Goal: Feedback & Contribution: Submit feedback/report problem

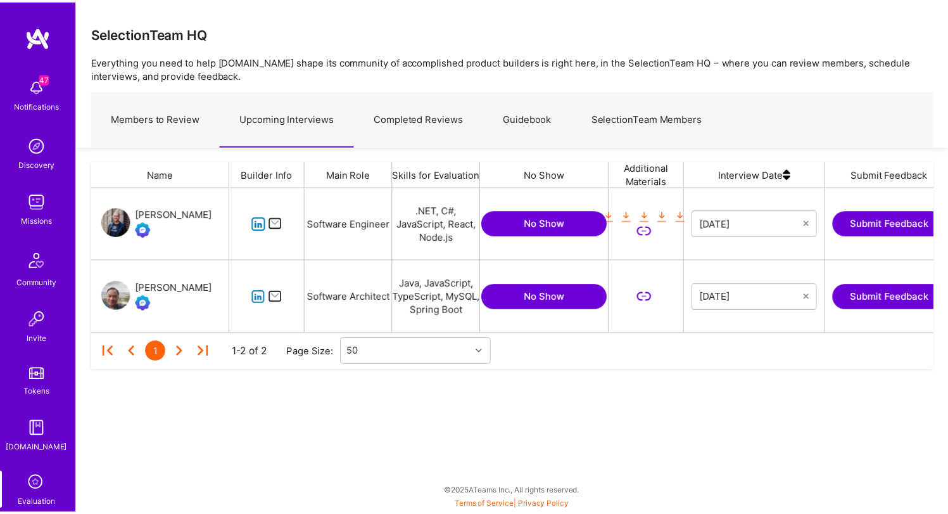
scroll to position [136, 841]
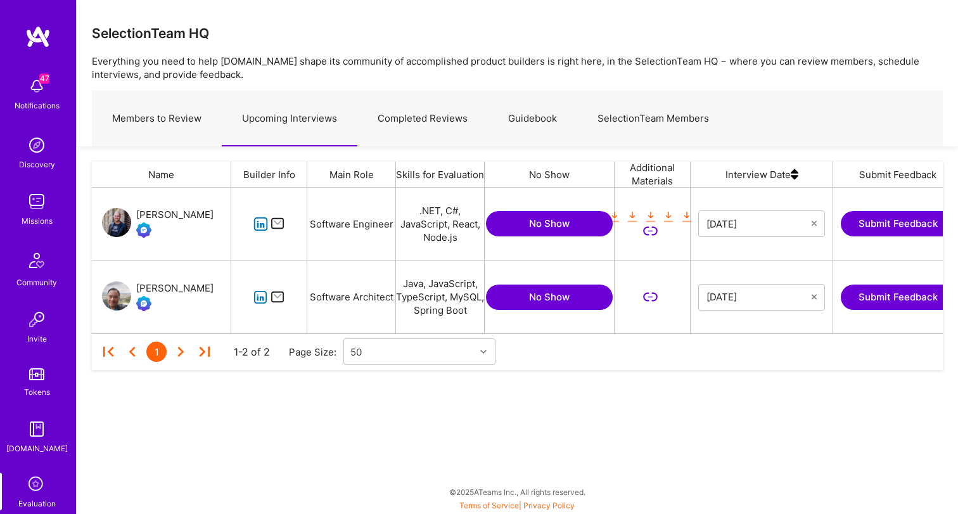
click at [902, 303] on button "Submit Feedback" at bounding box center [898, 296] width 114 height 25
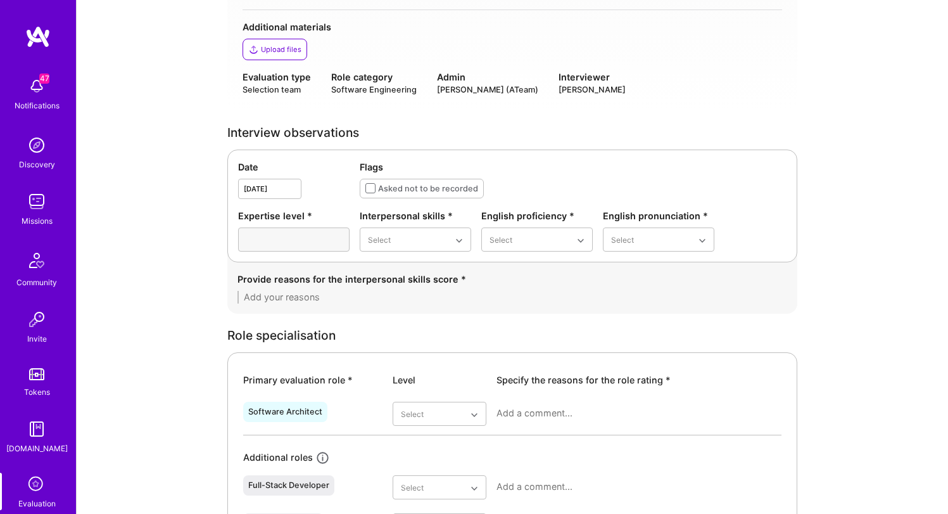
scroll to position [324, 0]
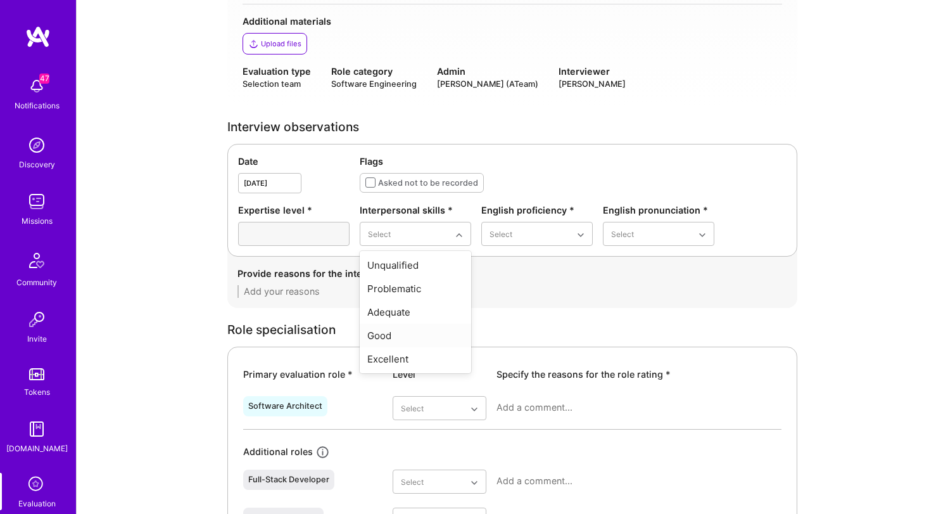
click at [404, 338] on div "Good" at bounding box center [416, 335] width 112 height 23
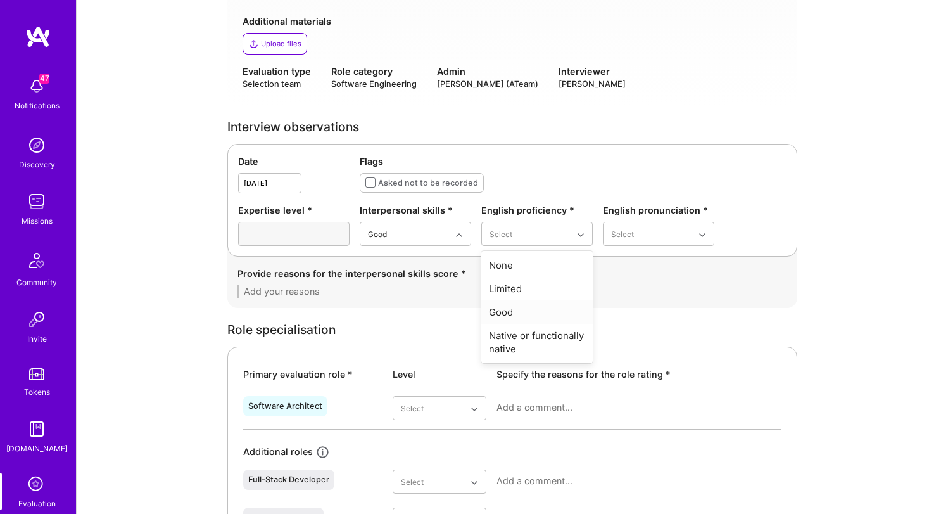
click at [535, 317] on div "Good" at bounding box center [538, 311] width 112 height 23
click at [630, 314] on div "Good" at bounding box center [659, 311] width 112 height 23
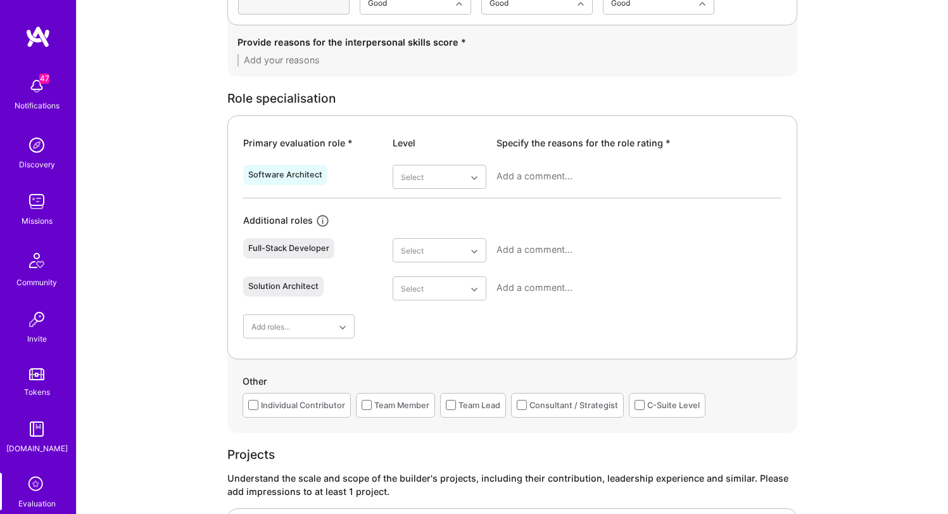
scroll to position [557, 0]
click at [432, 255] on div "Adequate" at bounding box center [440, 253] width 94 height 23
click at [573, 181] on textarea at bounding box center [639, 175] width 285 height 13
type textarea "H"
type textarea "h"
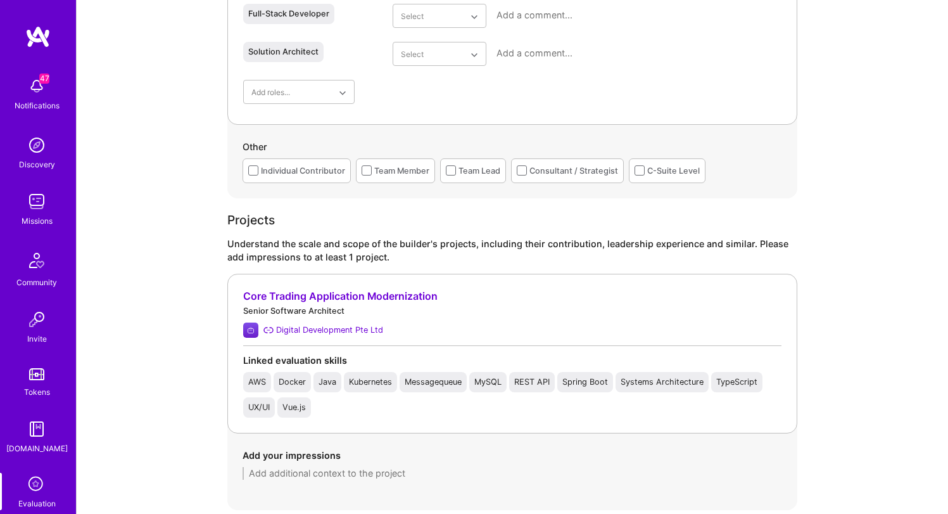
scroll to position [791, 0]
type textarea "He was a quick coder and found his mistakes quickly in [GEOGRAPHIC_DATA] but pr…"
click at [537, 187] on div "Other Individual Contributor Team Member Team Lead Consultant / Strategist C-Su…" at bounding box center [512, 160] width 570 height 73
click at [288, 170] on div "Individual Contributor" at bounding box center [303, 169] width 84 height 13
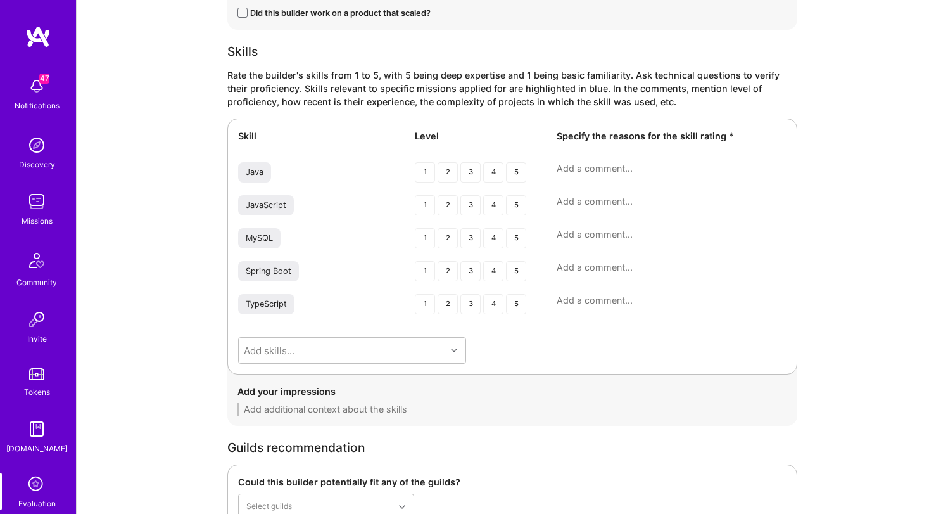
scroll to position [1636, 0]
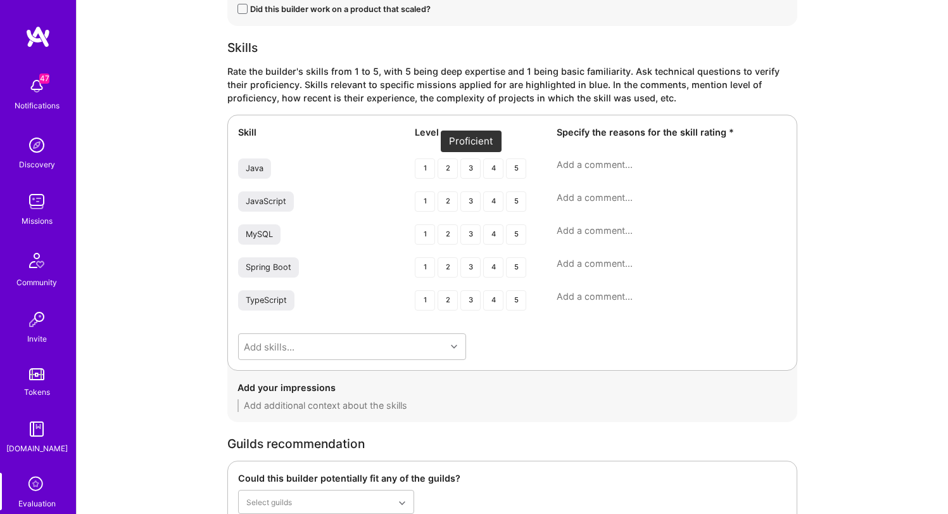
click at [464, 169] on div "3" at bounding box center [471, 168] width 20 height 20
click at [608, 157] on div "Skill Level Specify the reasons for the skill rating * Java 1 2 3 4 5 JavaScrip…" at bounding box center [512, 243] width 570 height 256
click at [616, 160] on textarea at bounding box center [672, 164] width 230 height 13
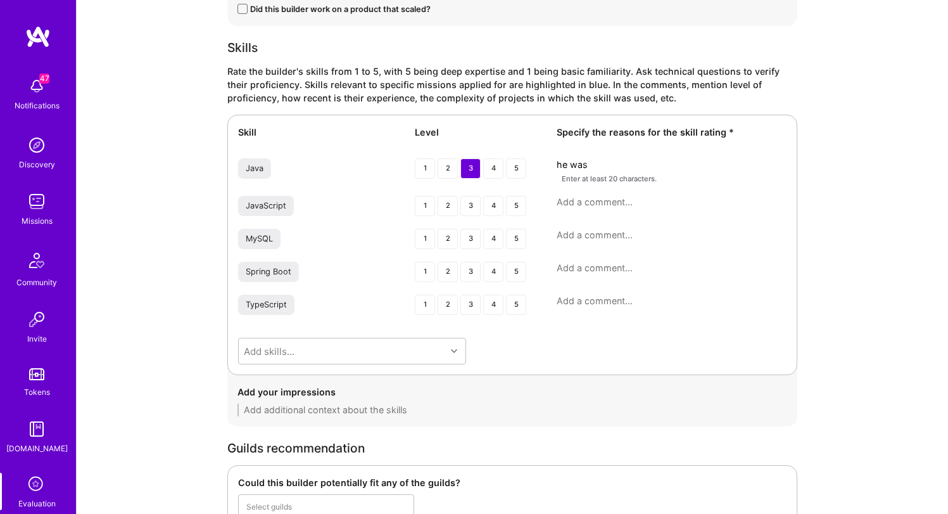
type textarea "he was"
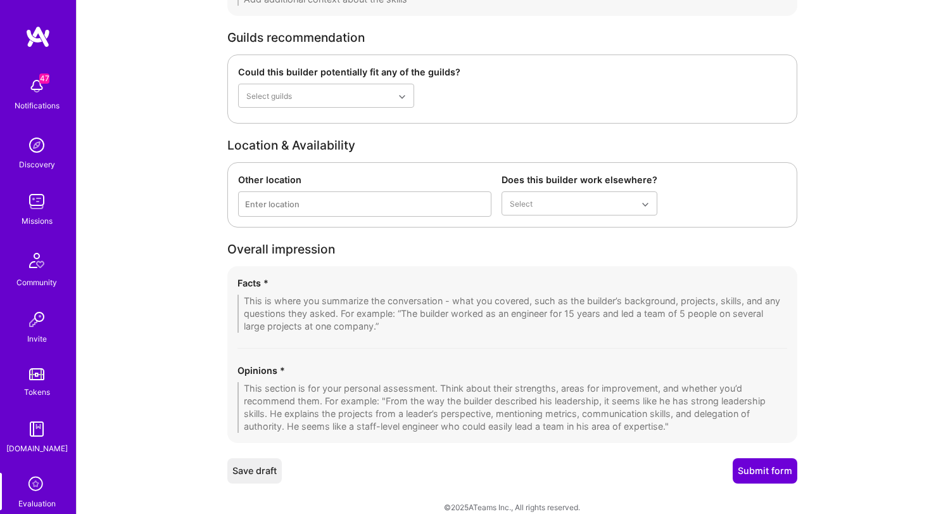
scroll to position [2060, 0]
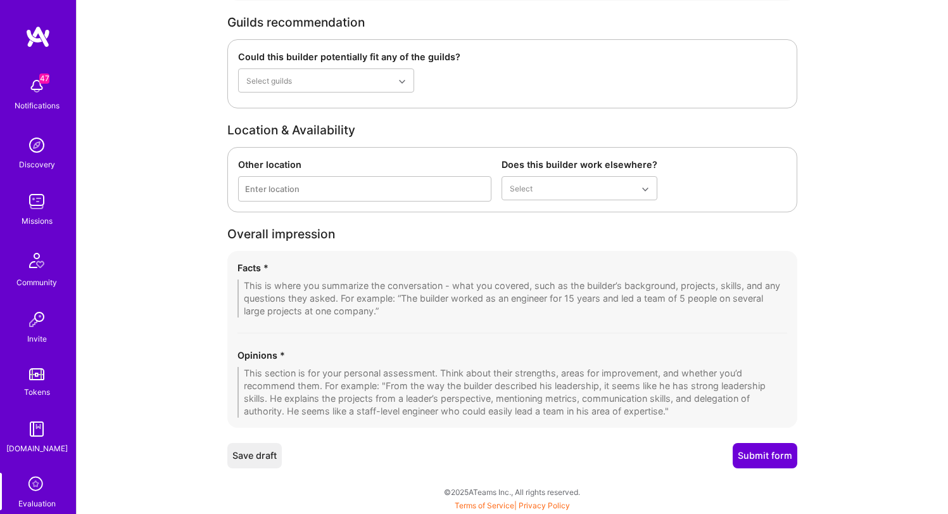
type textarea "He was able to complete a basic coding exercise without looking up methods and …"
click at [509, 302] on textarea at bounding box center [513, 298] width 550 height 38
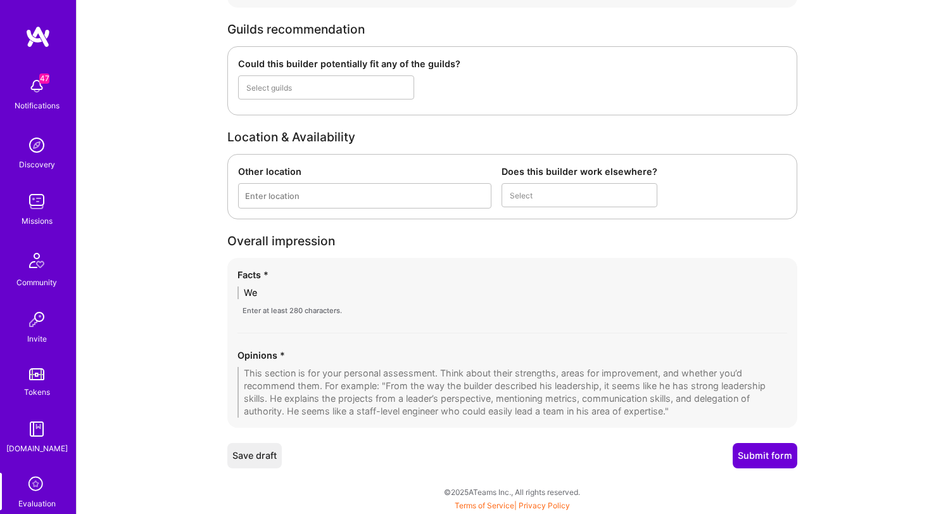
type textarea "W"
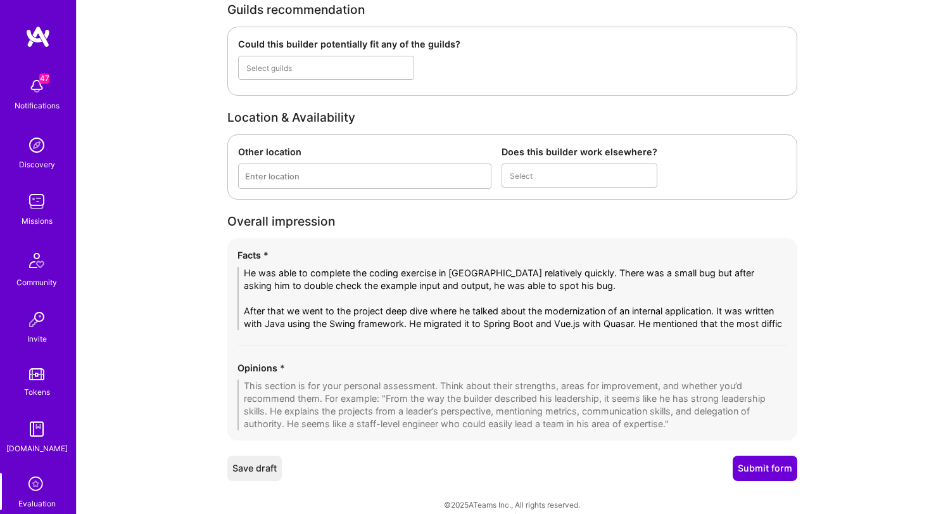
scroll to position [0, 0]
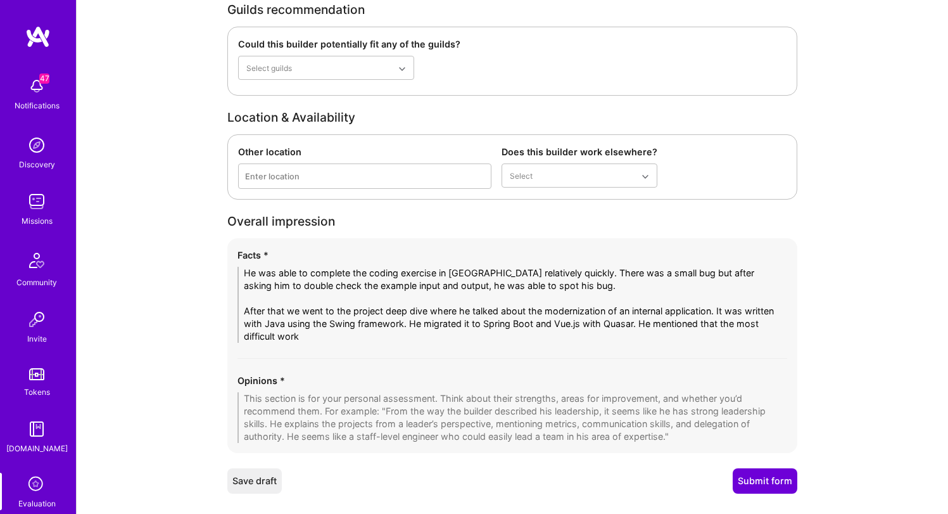
click at [645, 327] on textarea "He was able to complete the coding exercise in Java relatively quickly. There w…" at bounding box center [513, 305] width 550 height 76
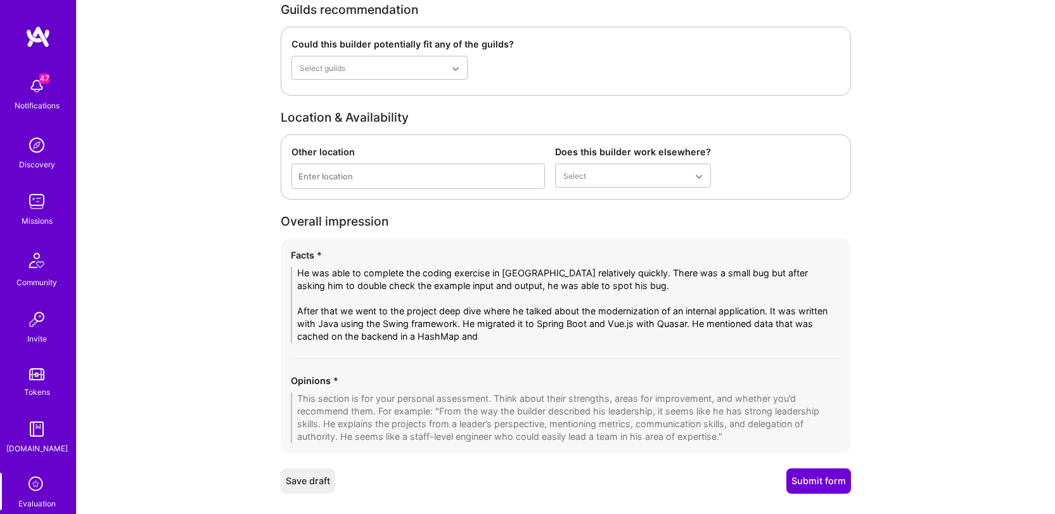
click at [691, 296] on textarea "He was able to complete the coding exercise in Java relatively quickly. There w…" at bounding box center [566, 305] width 550 height 76
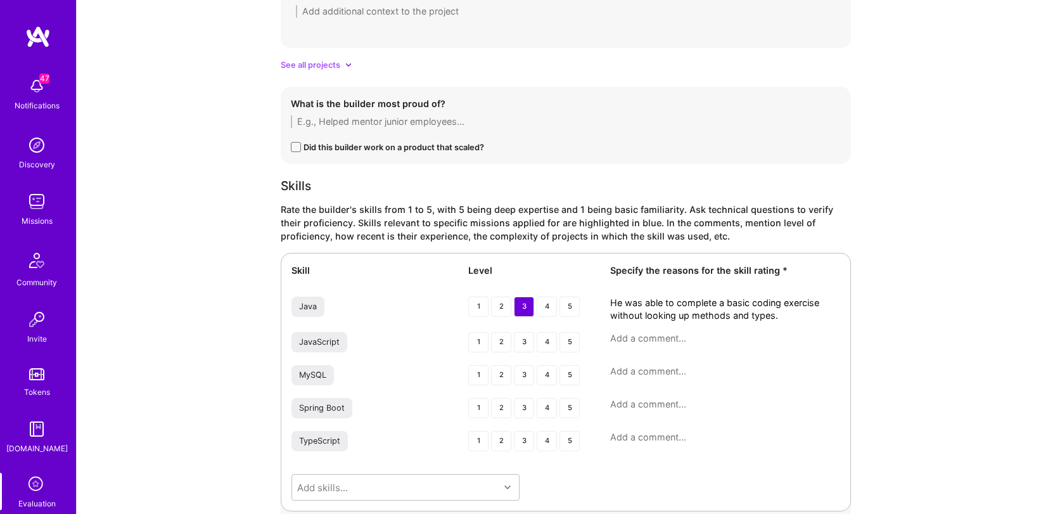
scroll to position [2098, 0]
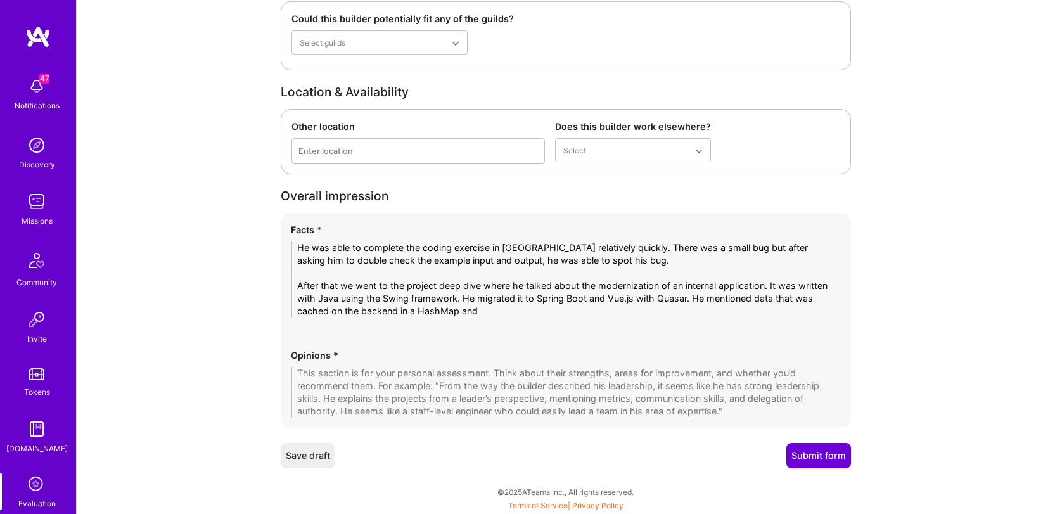
click at [519, 310] on textarea "He was able to complete the coding exercise in Java relatively quickly. There w…" at bounding box center [566, 279] width 550 height 76
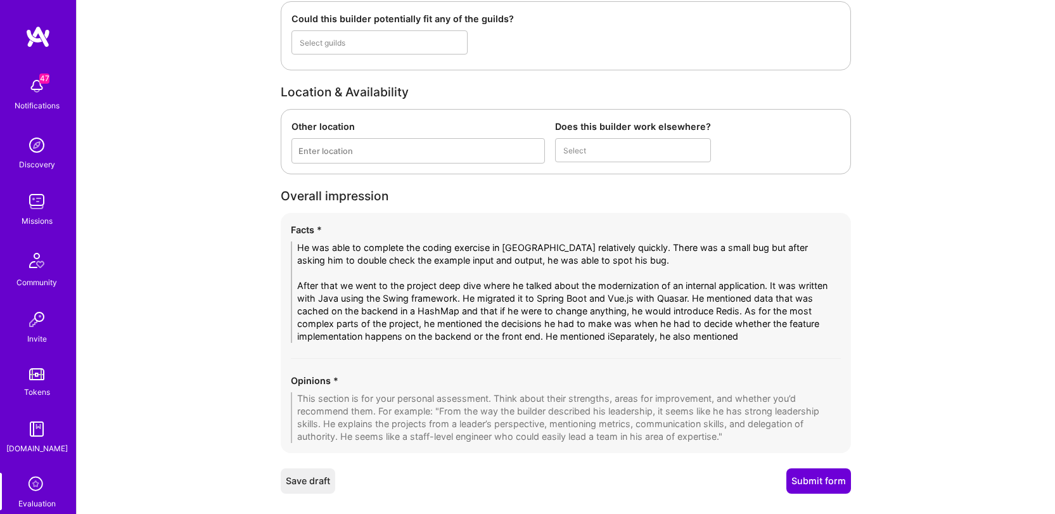
type textarea "He was able to complete the coding exercise in [GEOGRAPHIC_DATA] relatively qui…"
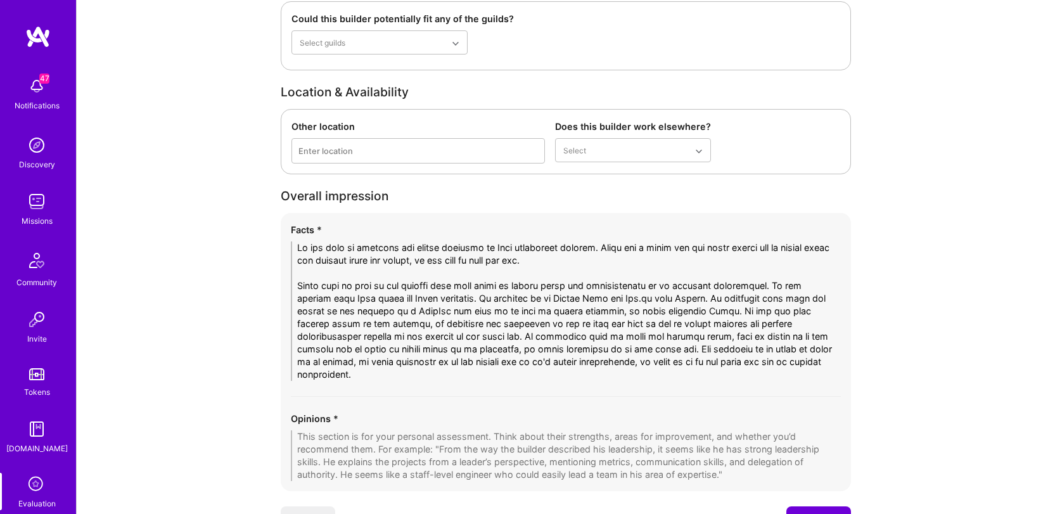
click at [627, 380] on textarea at bounding box center [566, 310] width 550 height 139
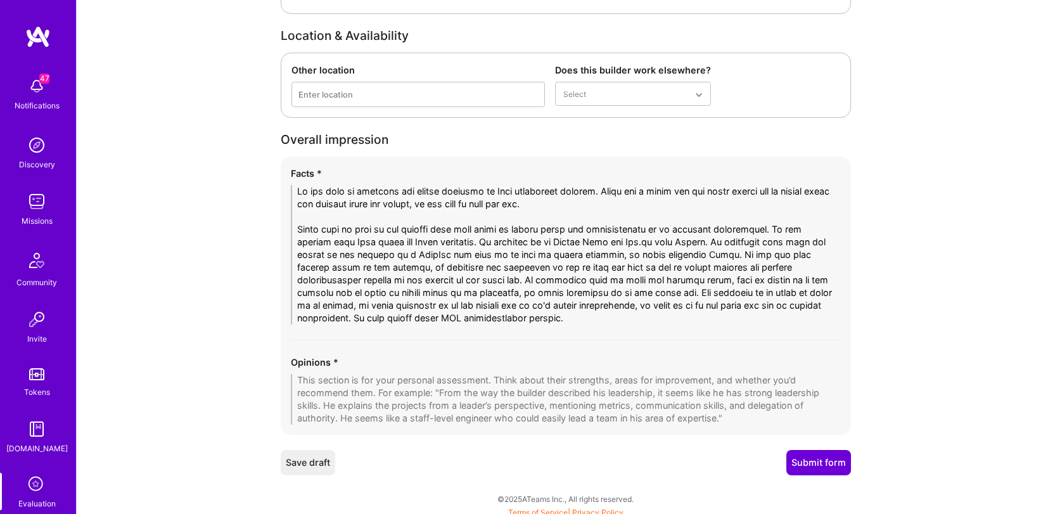
scroll to position [2162, 0]
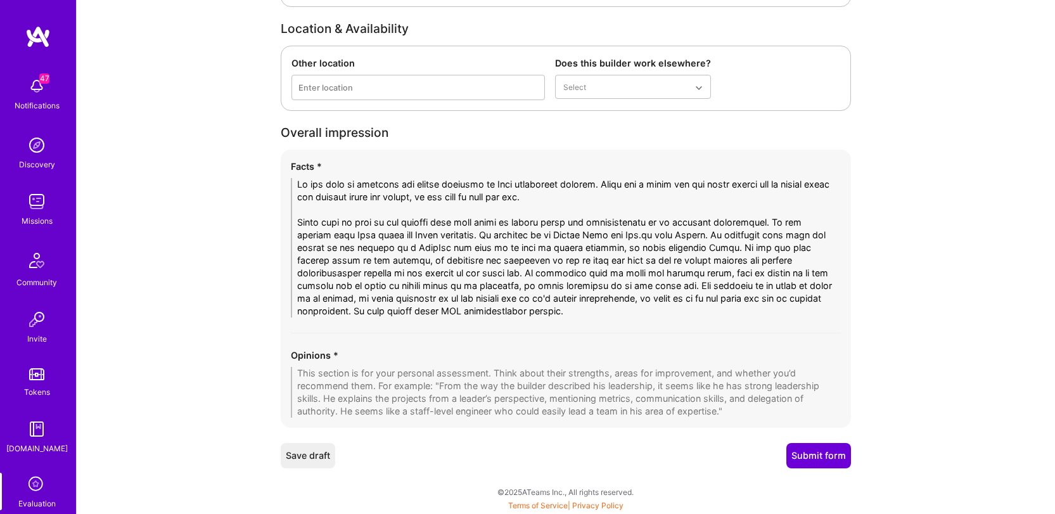
type textarea "He was able to complete the coding exercise in [GEOGRAPHIC_DATA] relatively qui…"
click at [459, 394] on textarea at bounding box center [566, 392] width 550 height 51
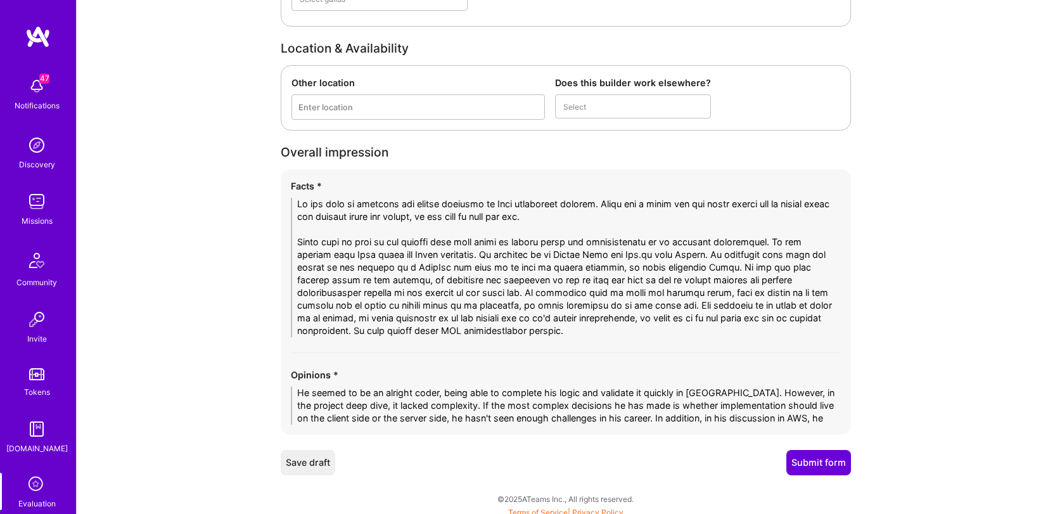
scroll to position [0, 0]
type textarea "He seemed to be an alright coder, being able to complete his logic and validate…"
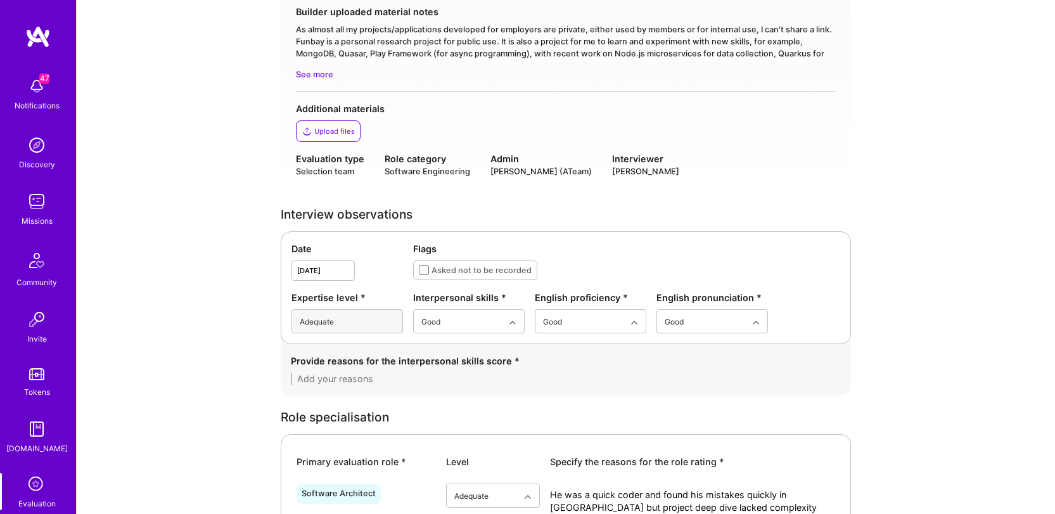
scroll to position [2212, 0]
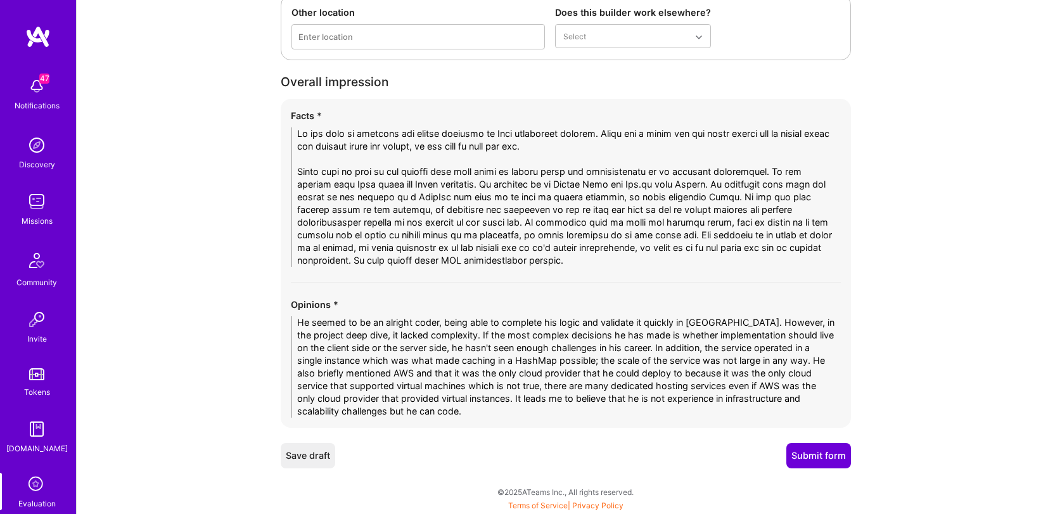
click at [375, 317] on textarea "He seemed to be an alright coder, being able to complete his logic and validate…" at bounding box center [566, 366] width 550 height 101
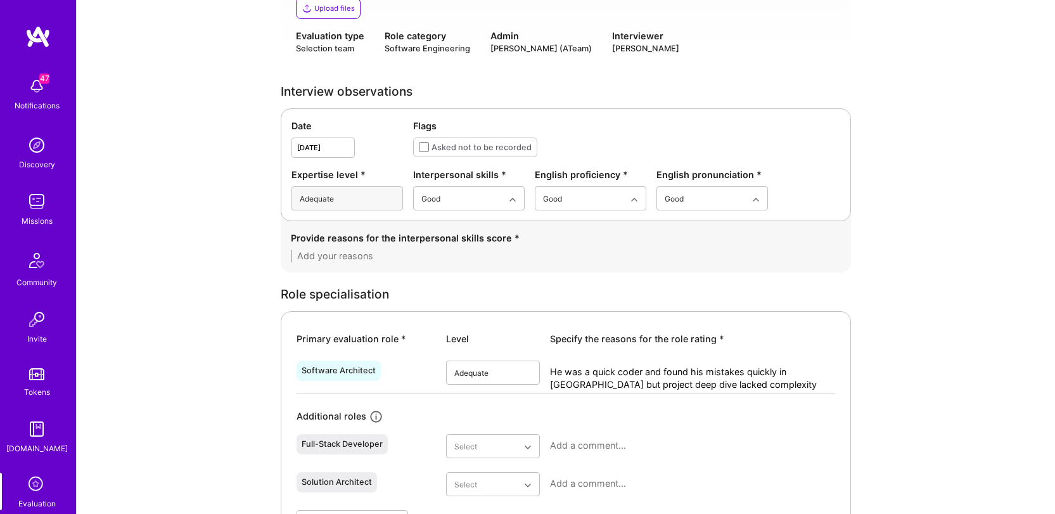
scroll to position [363, 0]
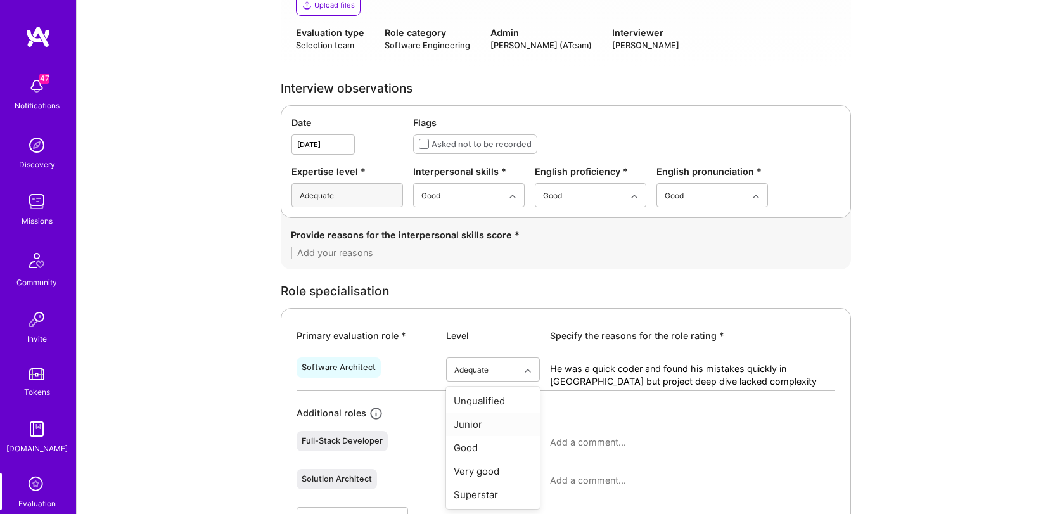
click at [487, 419] on div "Junior" at bounding box center [493, 423] width 94 height 23
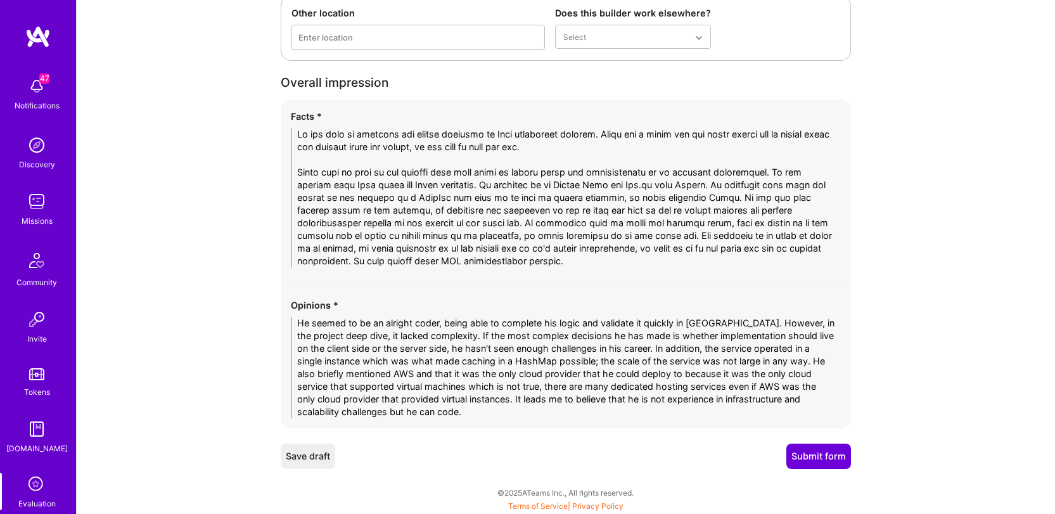
scroll to position [2212, 0]
click at [523, 415] on textarea "He seemed to be an alright coder, being able to complete his logic and validate…" at bounding box center [566, 366] width 550 height 101
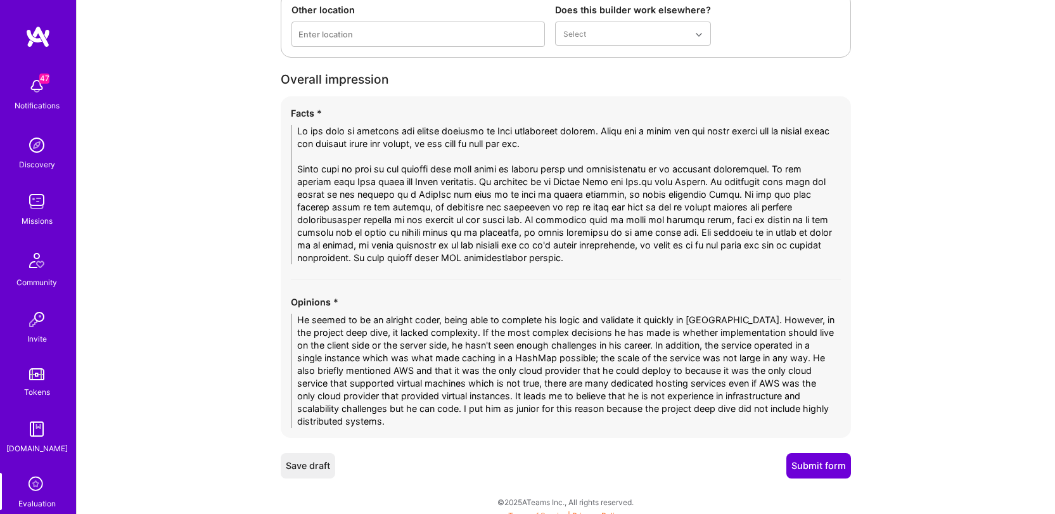
type textarea "He seemed to be an alright coder, being able to complete his logic and validate…"
click at [822, 462] on button "Submit form" at bounding box center [818, 465] width 65 height 25
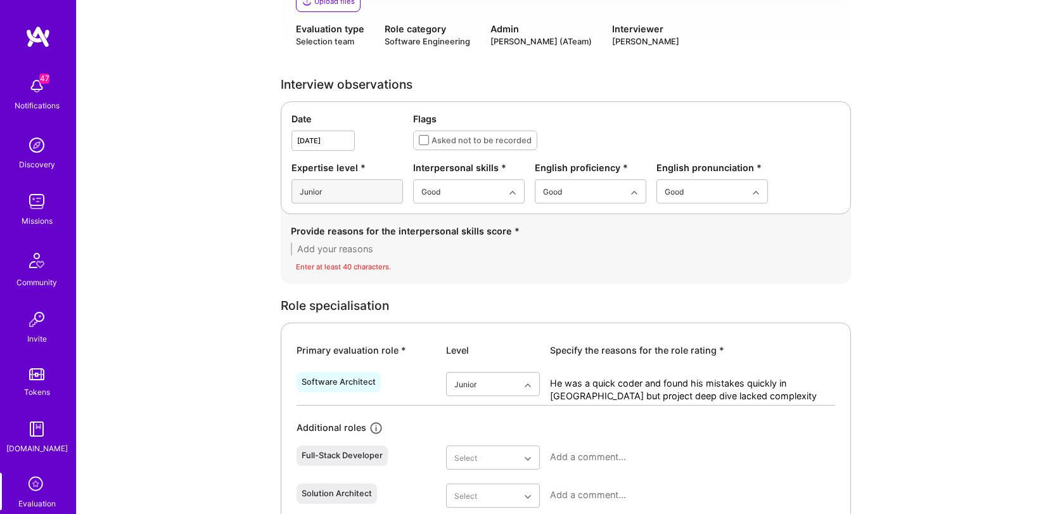
scroll to position [359, 0]
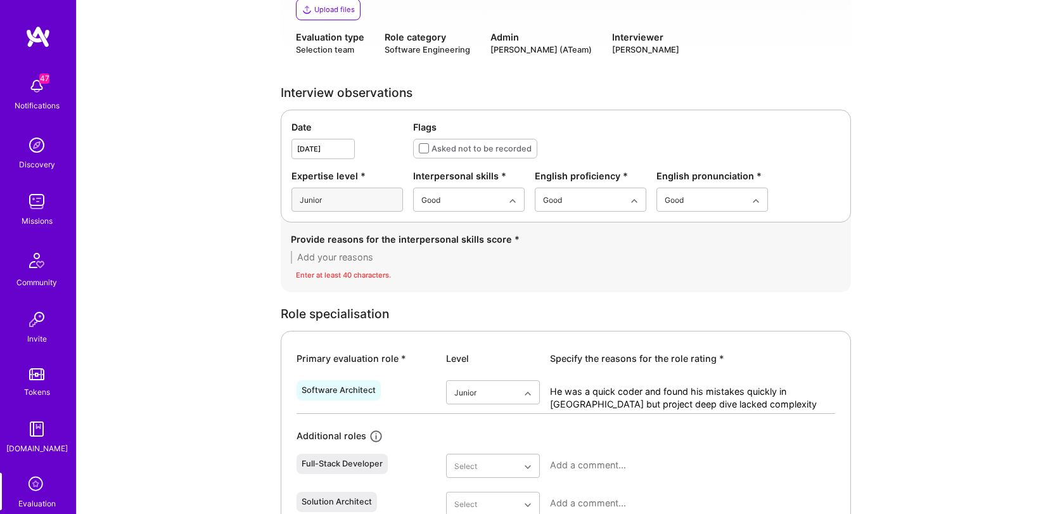
click at [438, 260] on textarea at bounding box center [566, 257] width 550 height 13
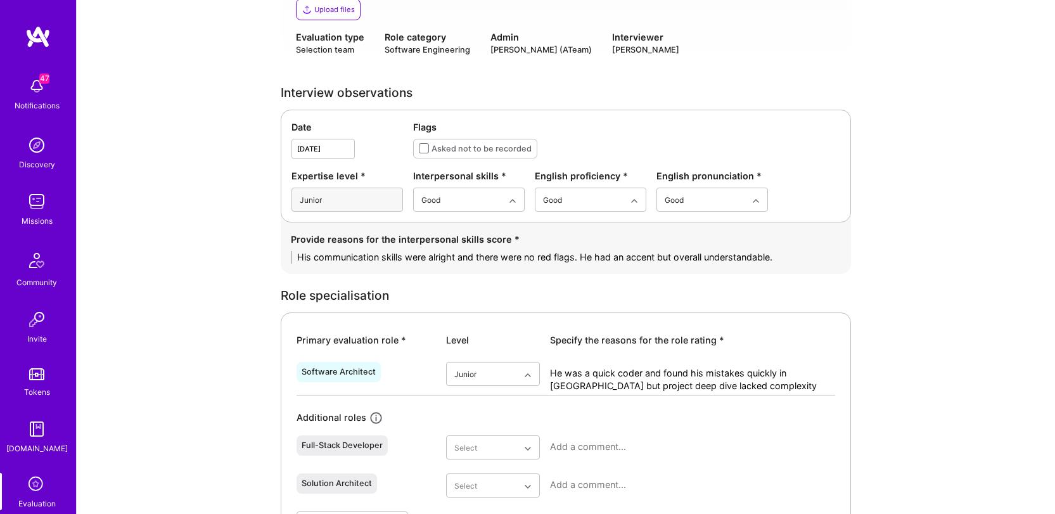
click at [575, 258] on textarea "His communication skills were alright and there were no red flags. He had an ac…" at bounding box center [566, 257] width 550 height 13
type textarea "His communication skills were alright and he was easy to get along with. He had…"
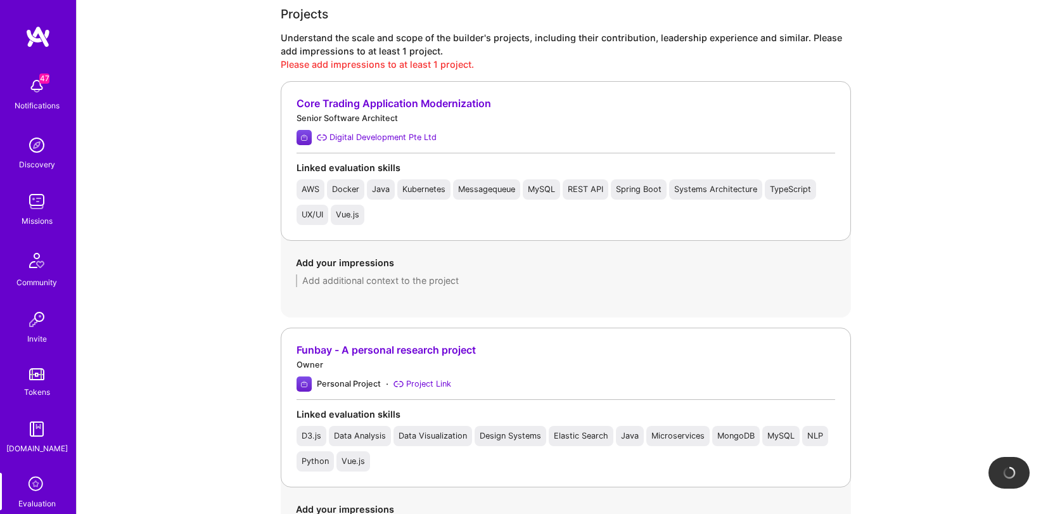
scroll to position [2238, 0]
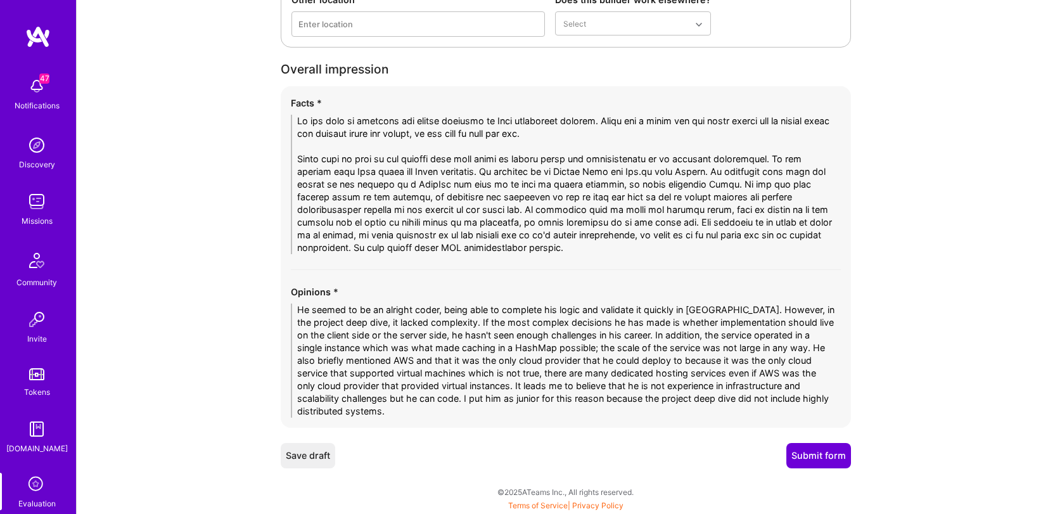
click at [818, 454] on button "Submit form" at bounding box center [818, 455] width 65 height 25
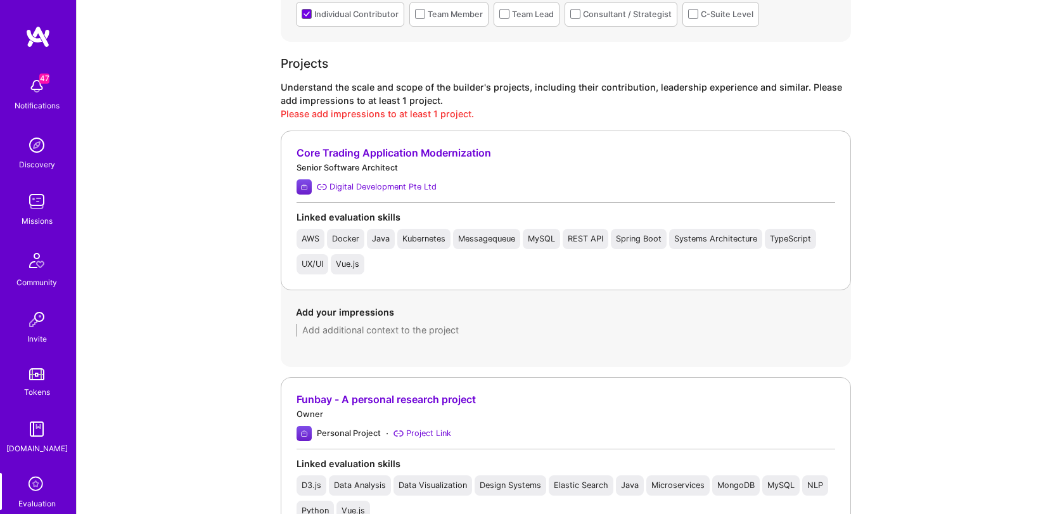
scroll to position [923, 0]
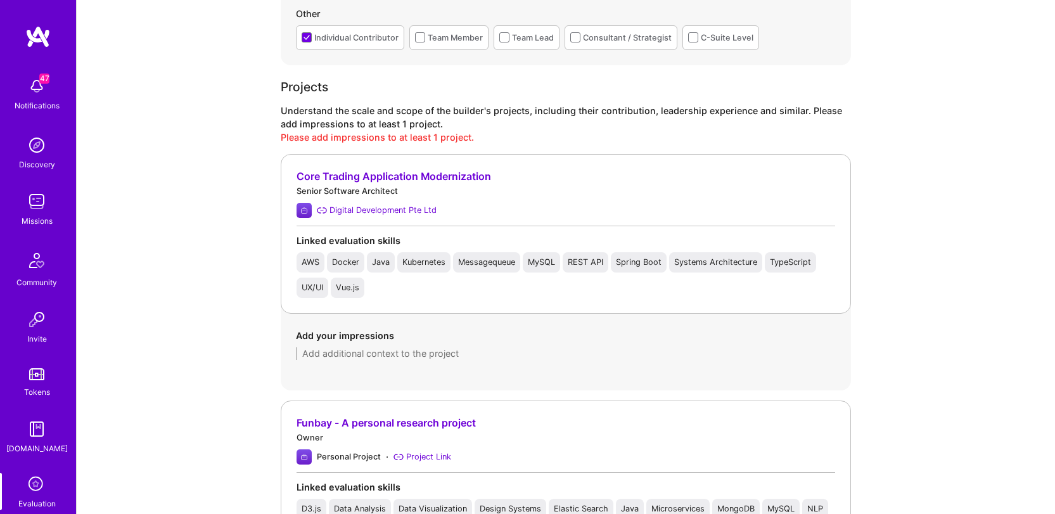
click at [351, 355] on textarea at bounding box center [566, 353] width 540 height 13
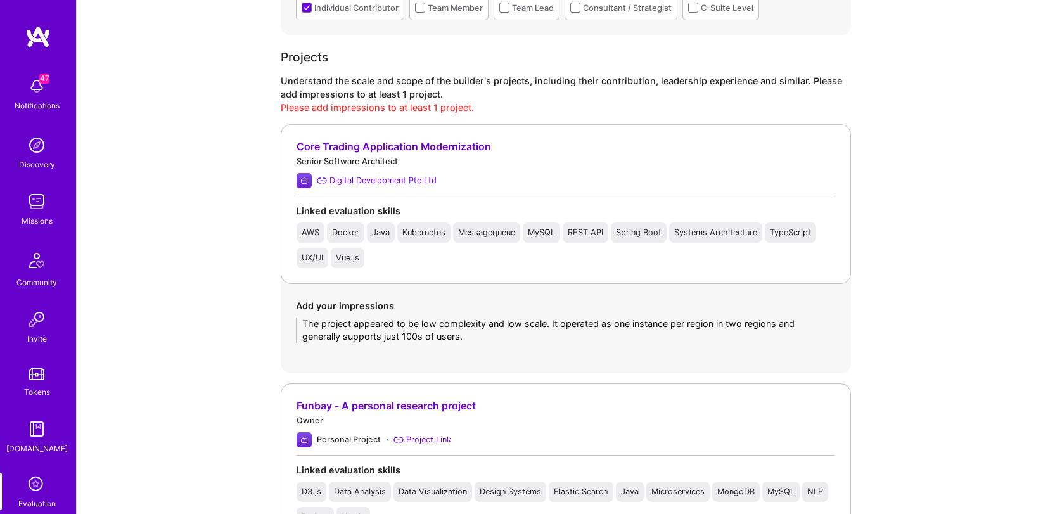
scroll to position [955, 0]
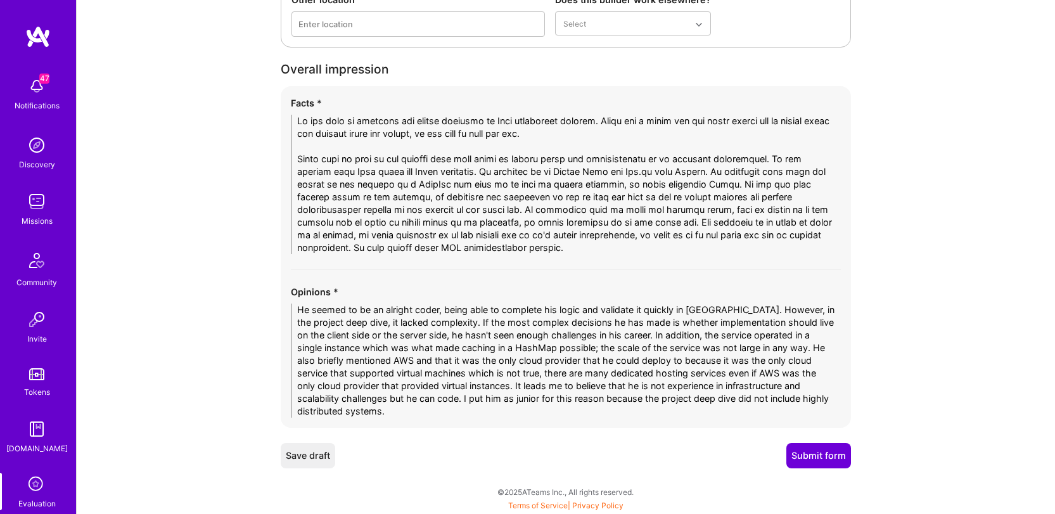
type textarea "The project appeared to be low complexity and low scale. It operated as one ins…"
click at [824, 454] on button "Submit form" at bounding box center [818, 455] width 65 height 25
